Goal: Use online tool/utility

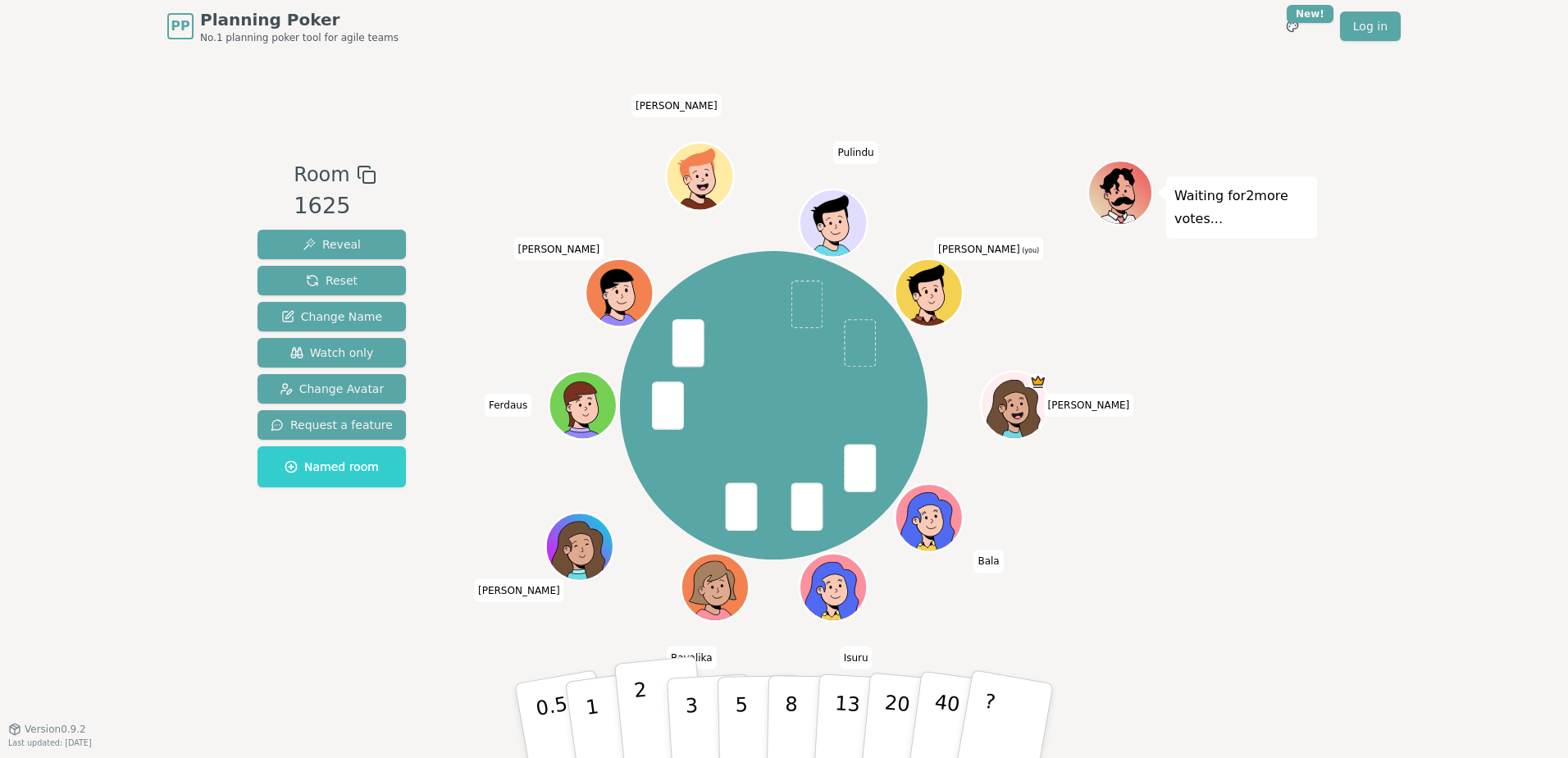
click at [646, 724] on p "2" at bounding box center [643, 722] width 21 height 90
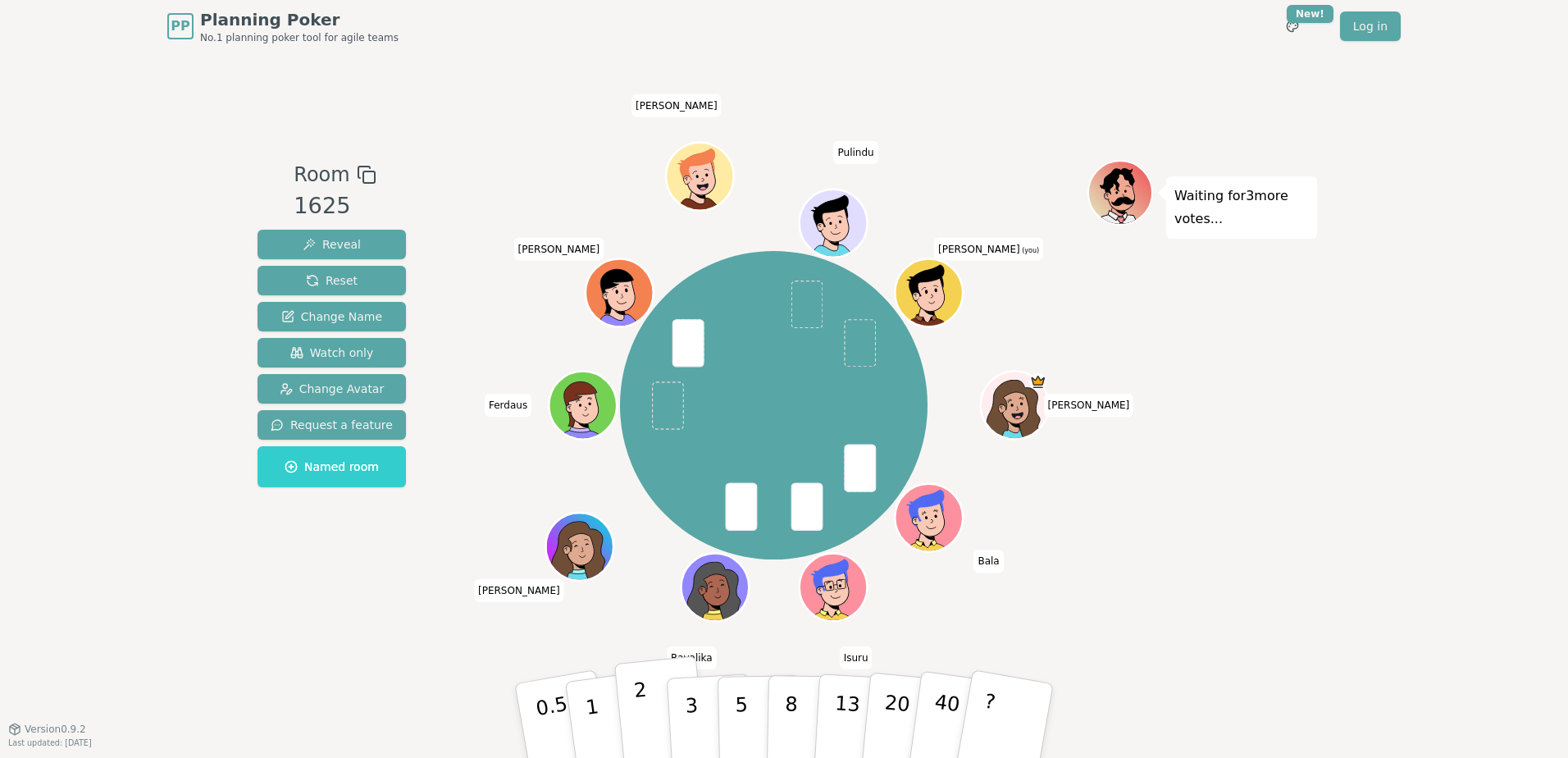
click at [647, 727] on button "2" at bounding box center [660, 721] width 93 height 131
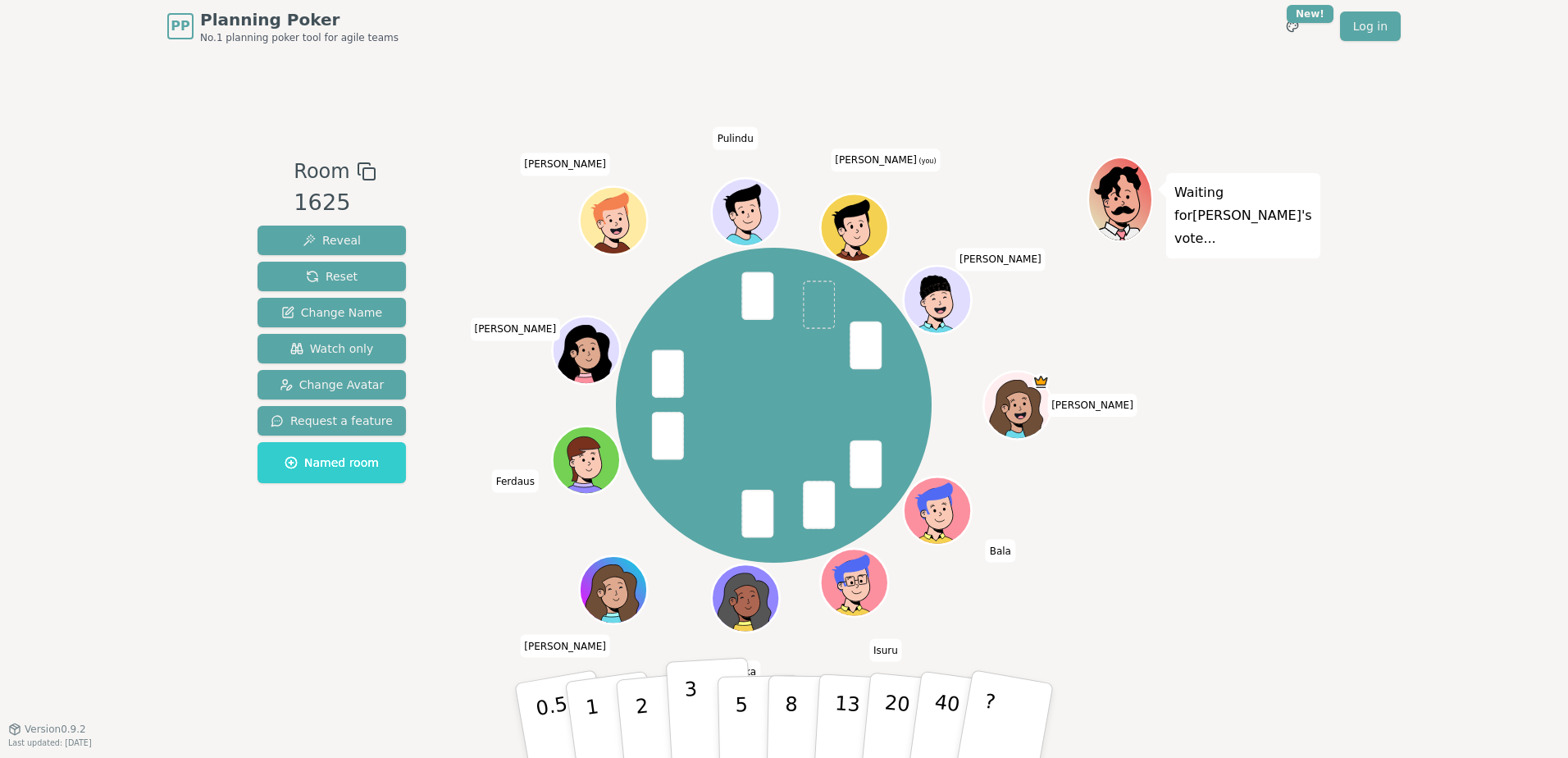
click at [684, 713] on button "3" at bounding box center [710, 721] width 90 height 128
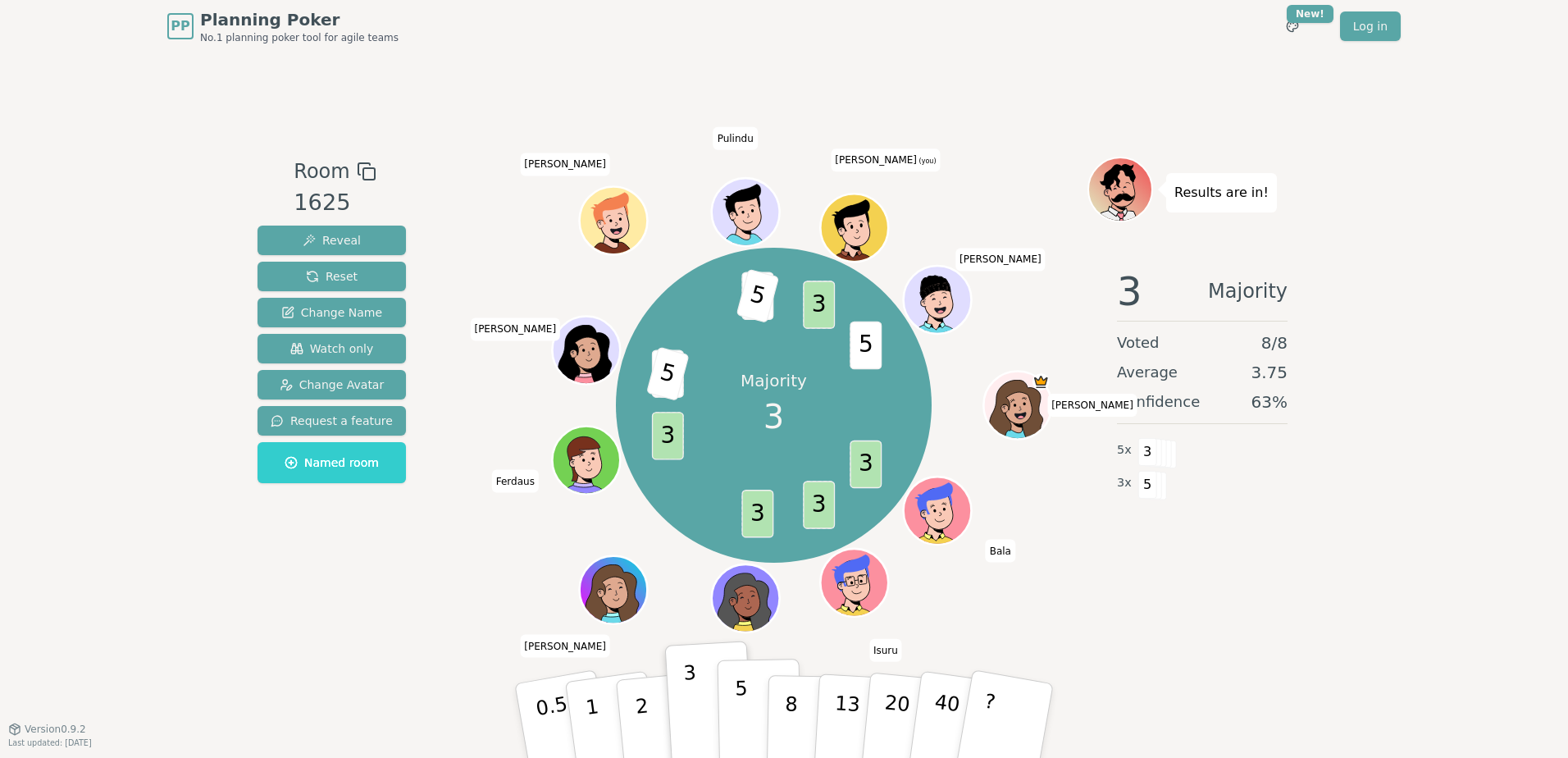
click at [734, 719] on p "5" at bounding box center [741, 721] width 14 height 89
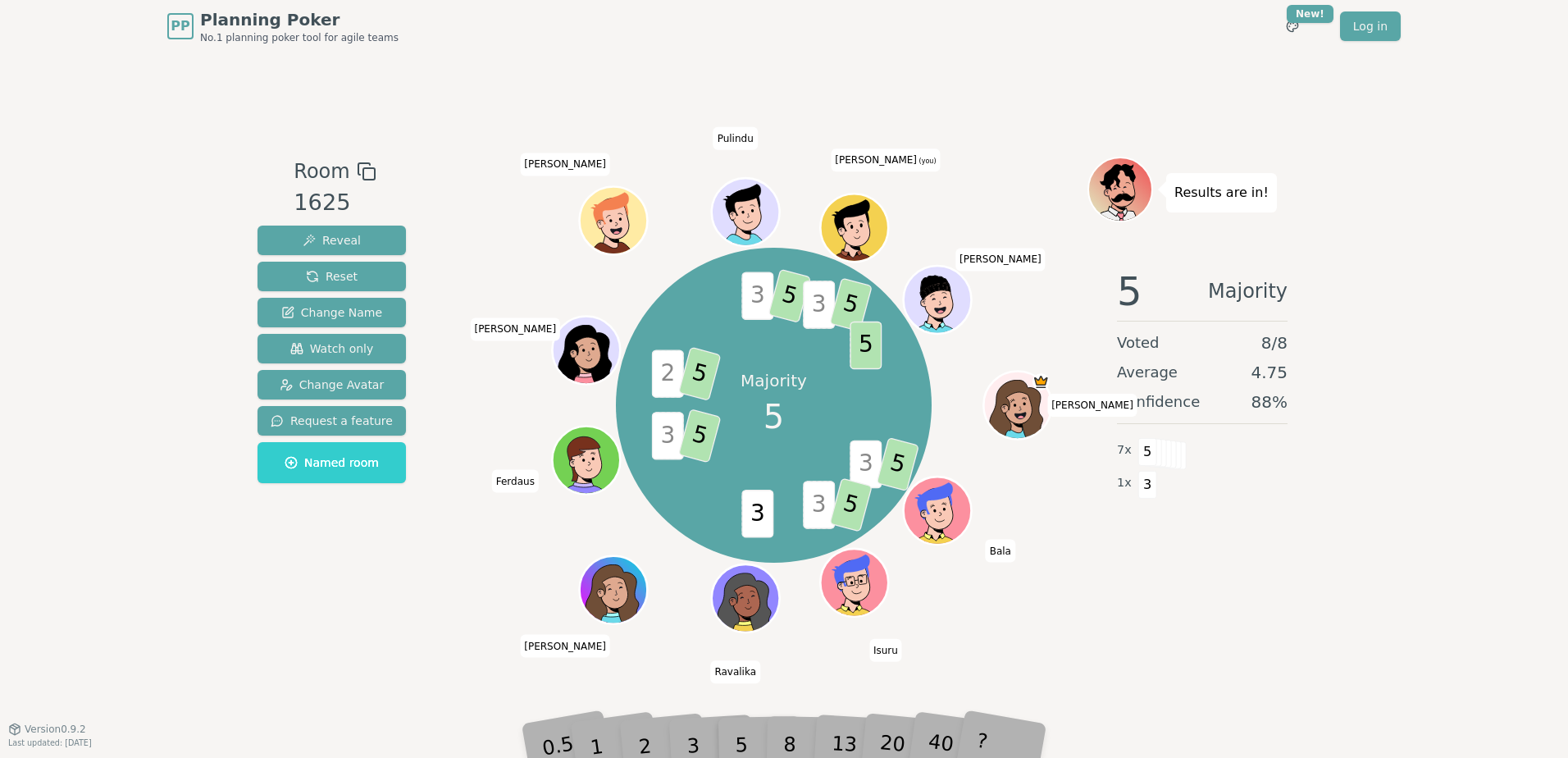
click at [852, 229] on ellipse at bounding box center [852, 226] width 3 height 4
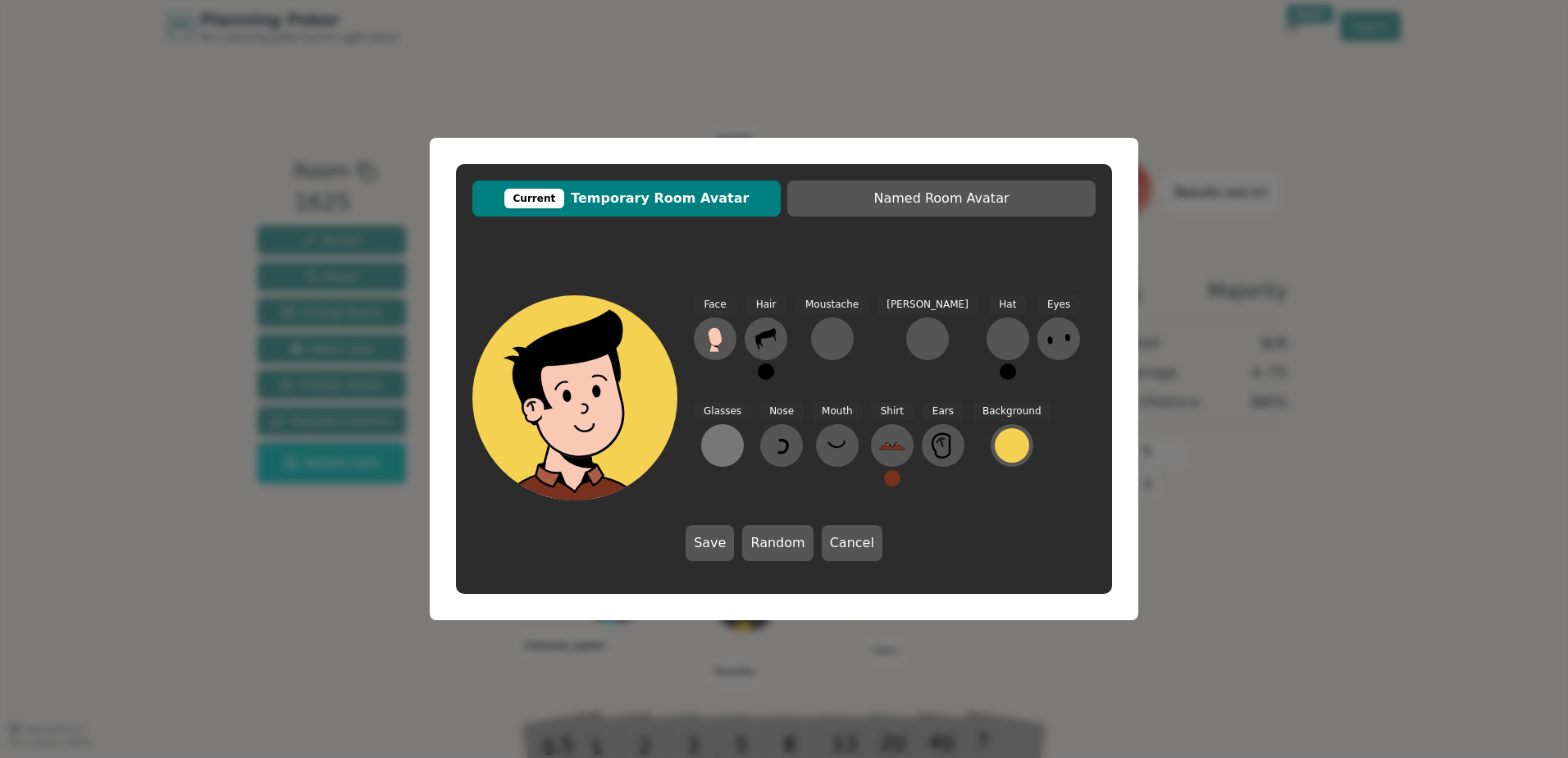
click at [735, 433] on div at bounding box center [722, 446] width 26 height 26
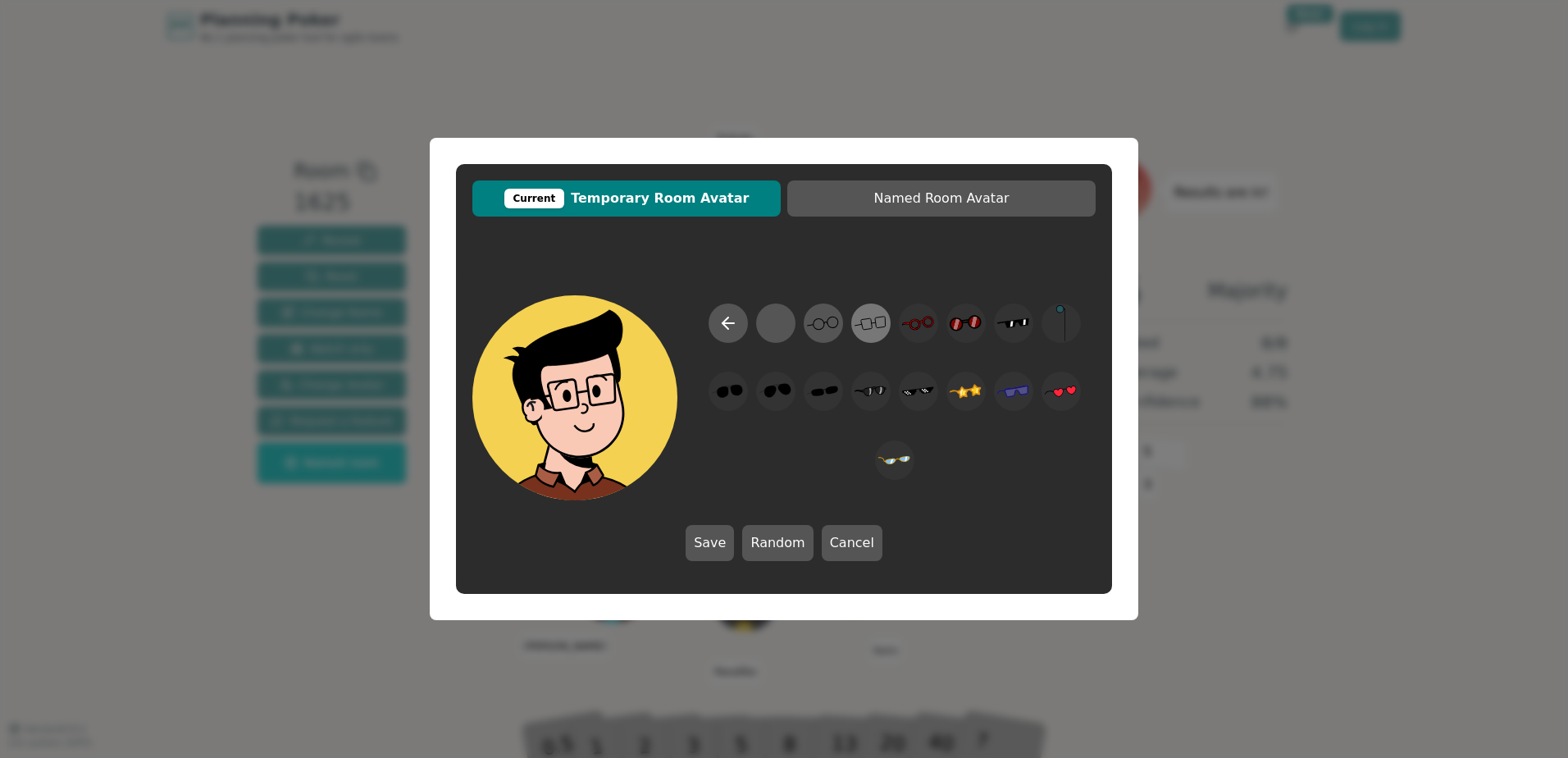
click at [883, 335] on icon at bounding box center [870, 324] width 32 height 37
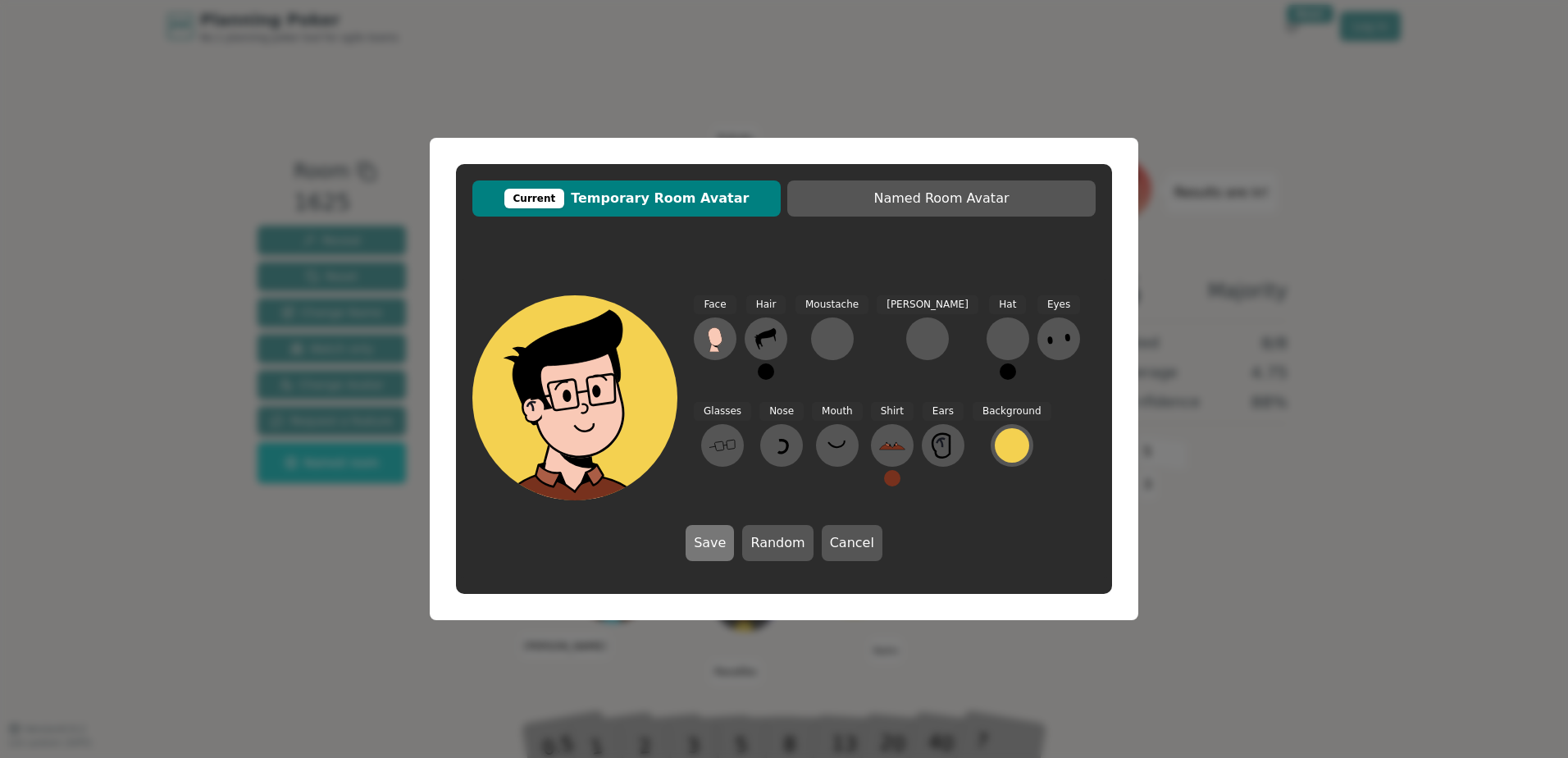
click at [715, 540] on button "Save" at bounding box center [710, 542] width 49 height 36
